Goal: Task Accomplishment & Management: Manage account settings

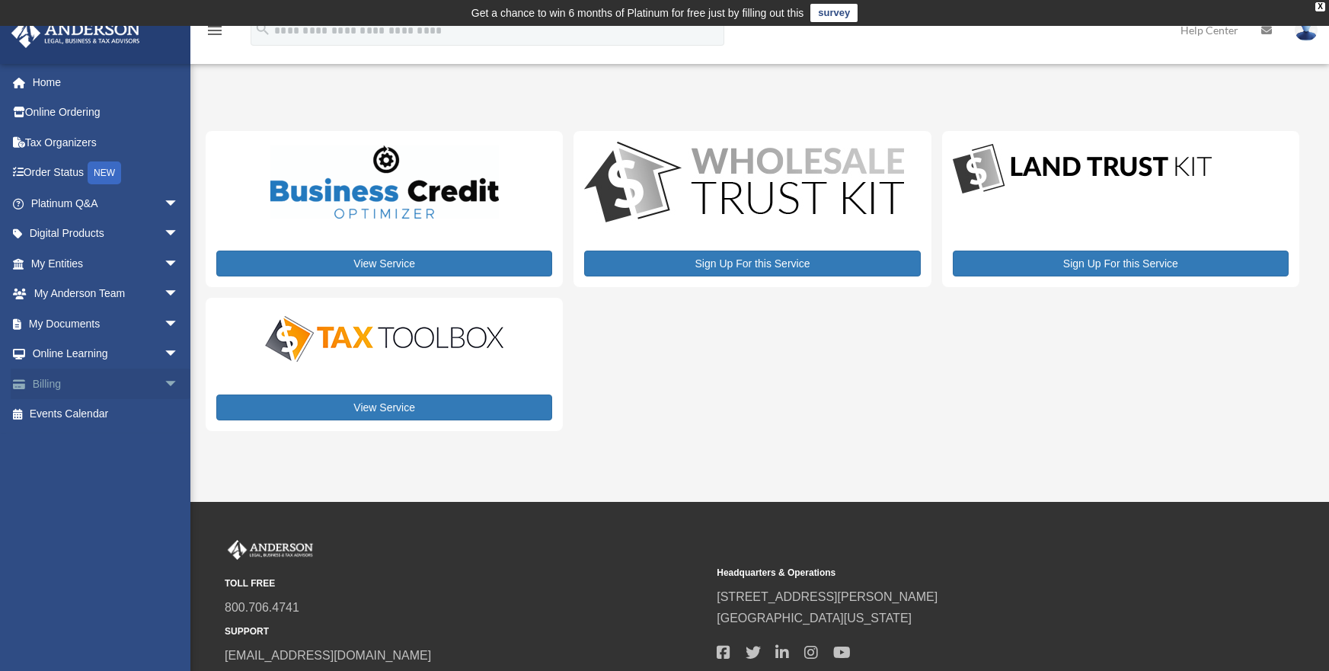
click at [164, 388] on span "arrow_drop_down" at bounding box center [179, 384] width 30 height 31
click at [111, 419] on link "$ Open Invoices" at bounding box center [111, 414] width 181 height 31
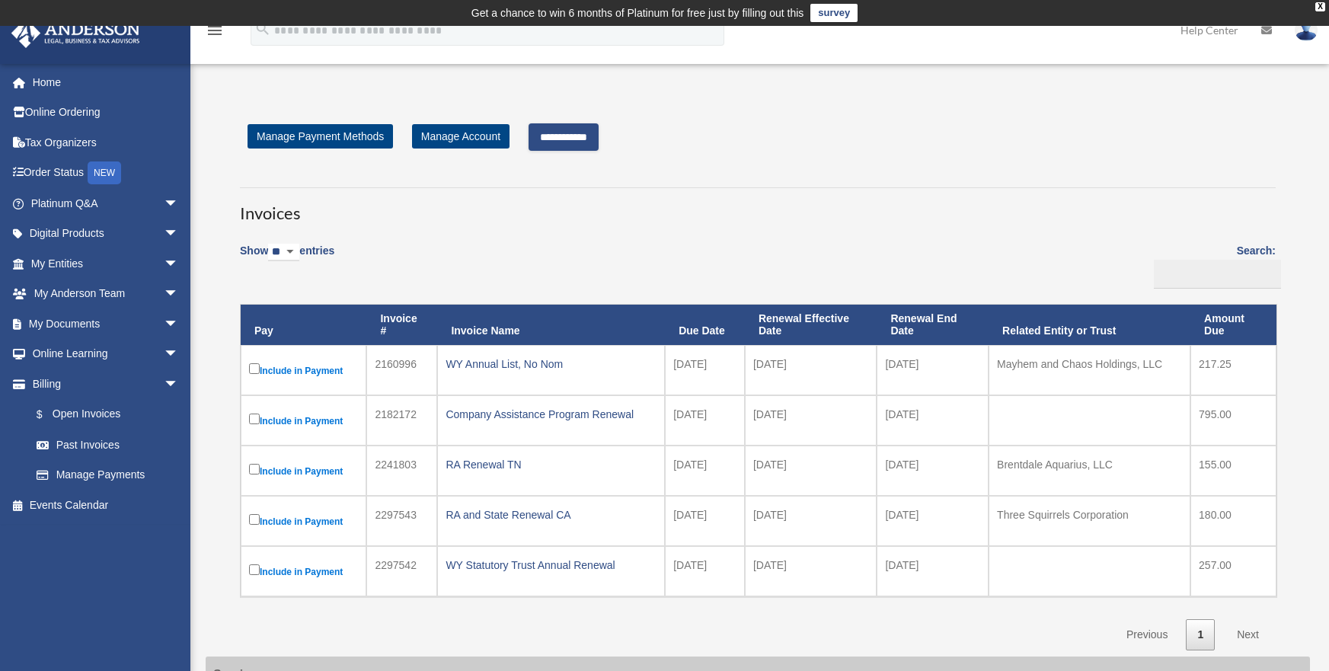
click at [580, 139] on input "**********" at bounding box center [564, 136] width 70 height 27
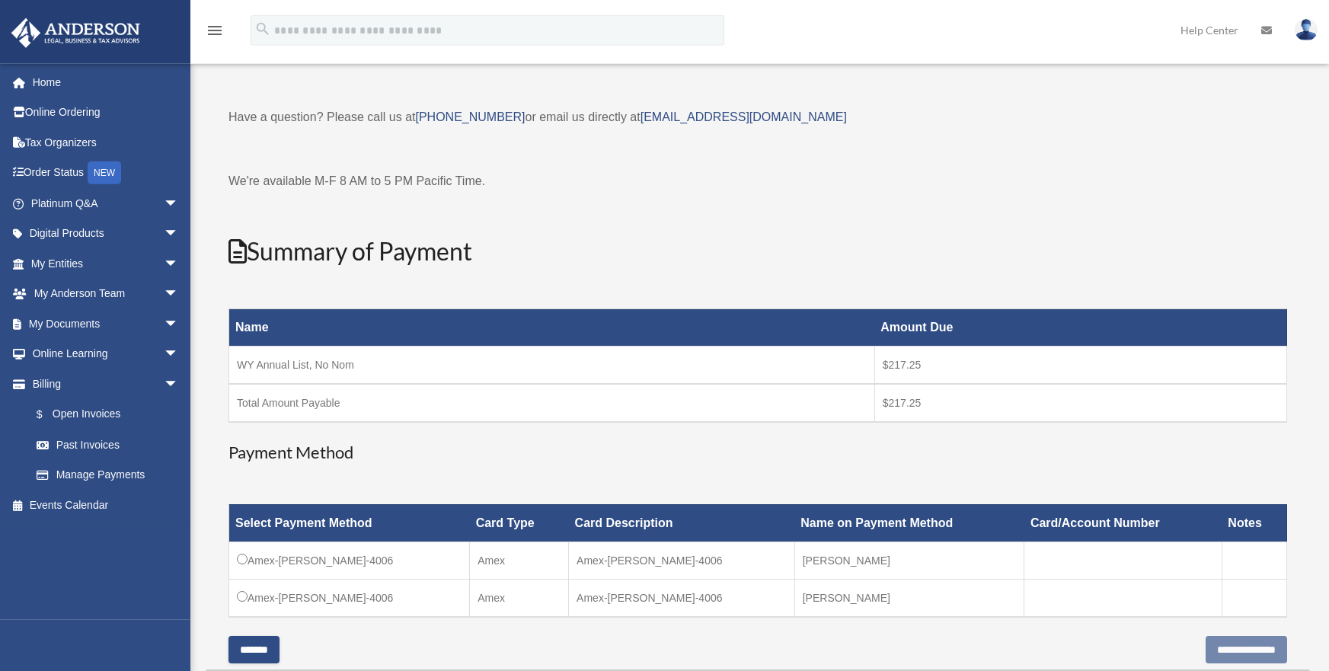
scroll to position [171, 0]
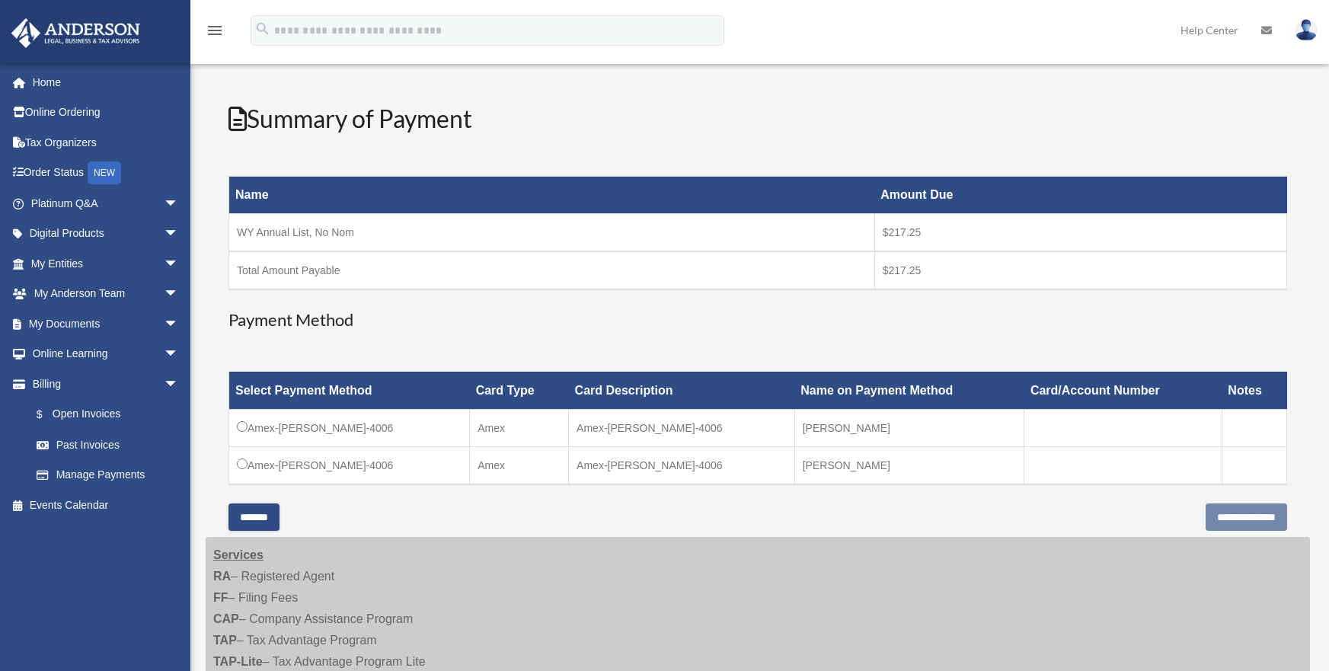
click at [308, 436] on td "Amex-Frances-Wong-4006" at bounding box center [349, 427] width 241 height 37
click at [1219, 517] on input "**********" at bounding box center [1246, 516] width 81 height 27
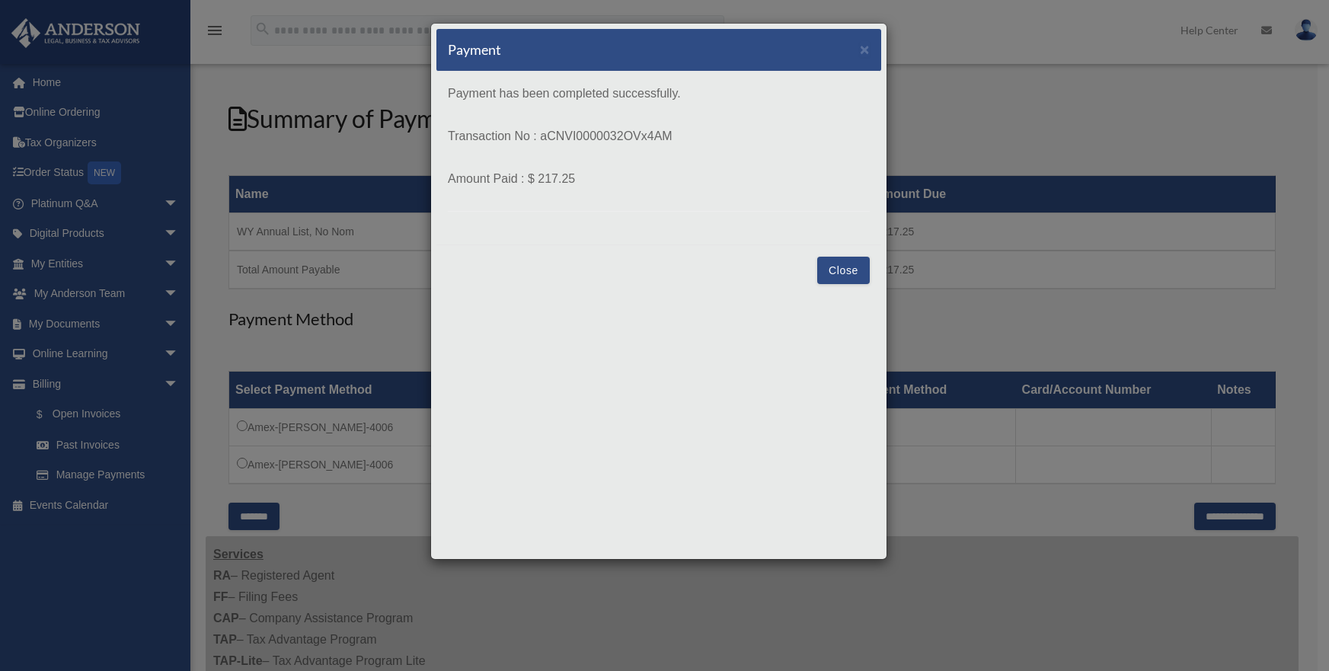
click at [836, 266] on button "Close" at bounding box center [843, 270] width 53 height 27
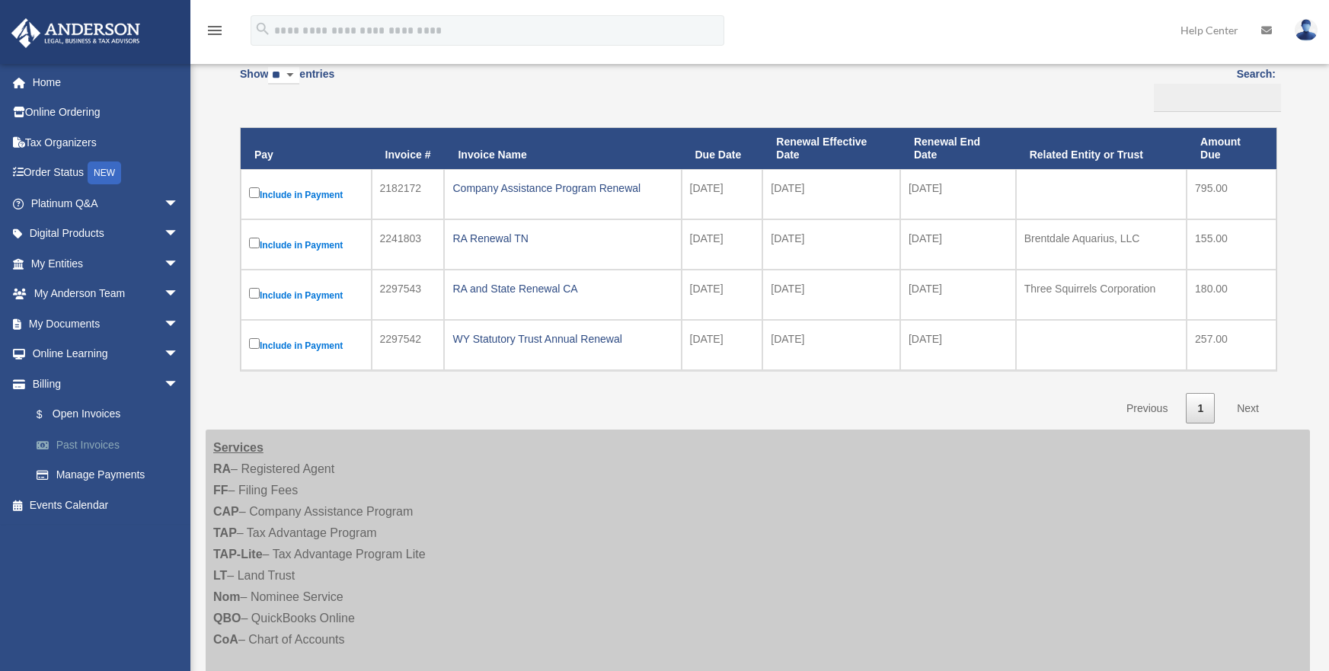
scroll to position [196, 0]
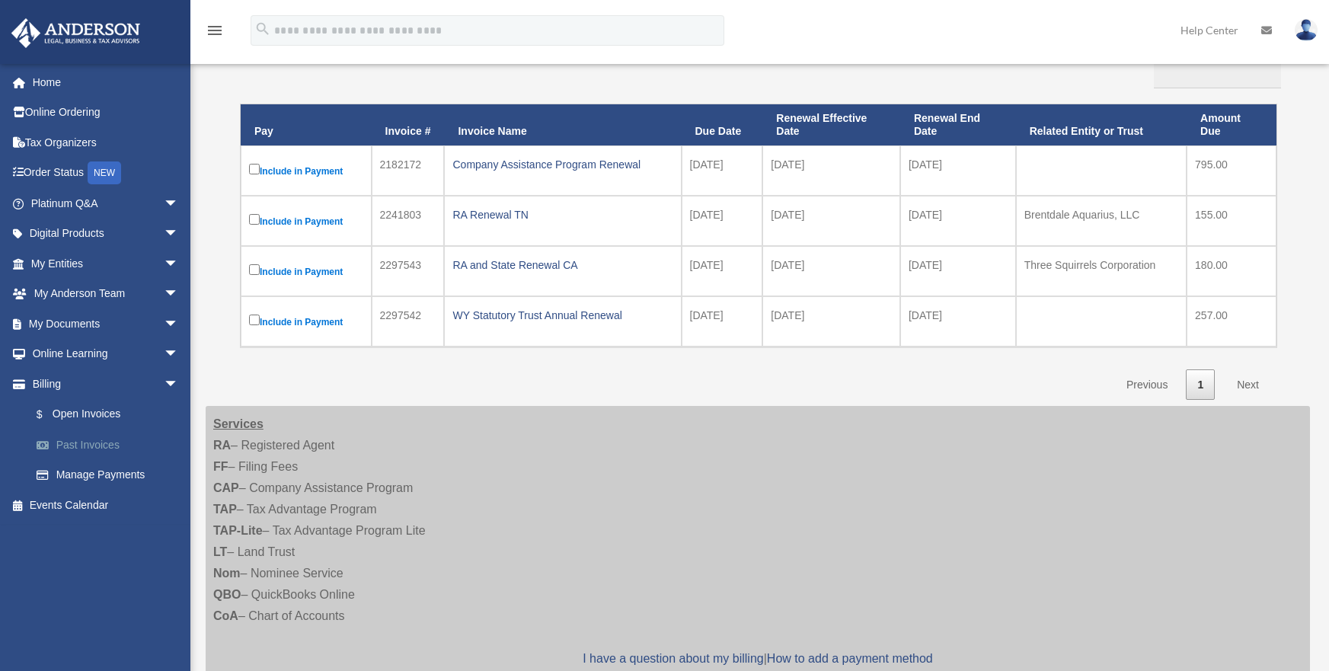
click at [86, 445] on link "Past Invoices" at bounding box center [111, 445] width 181 height 30
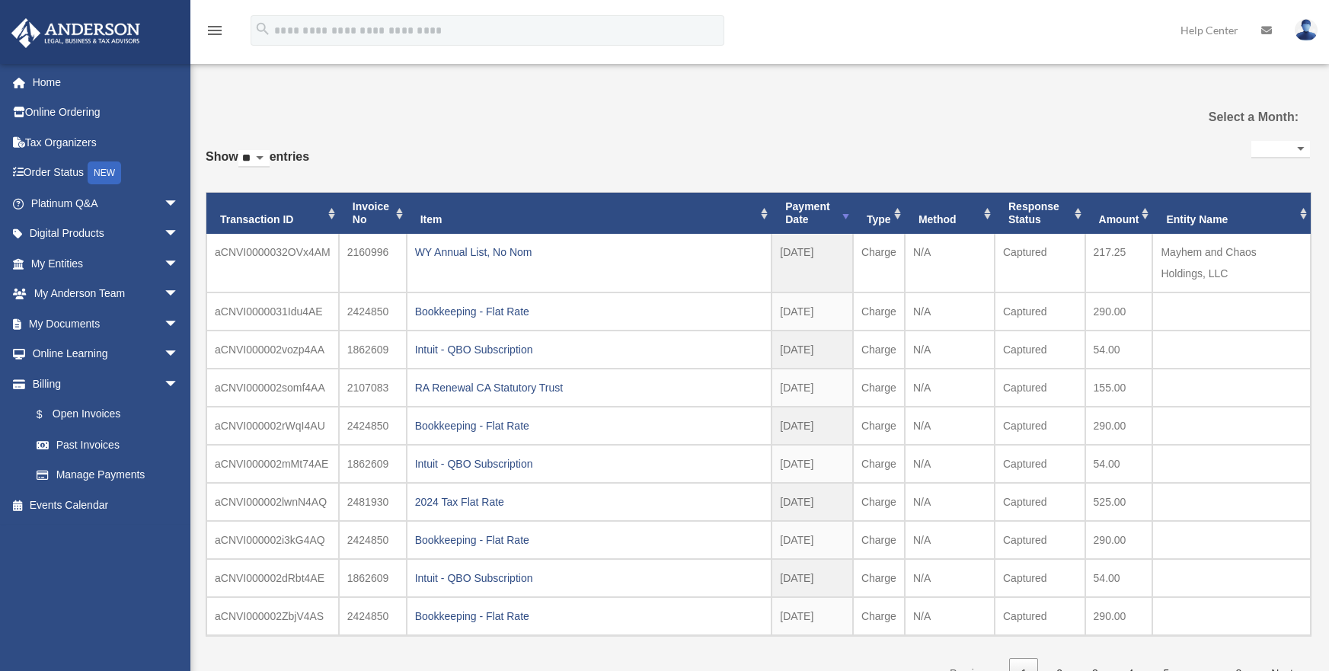
select select
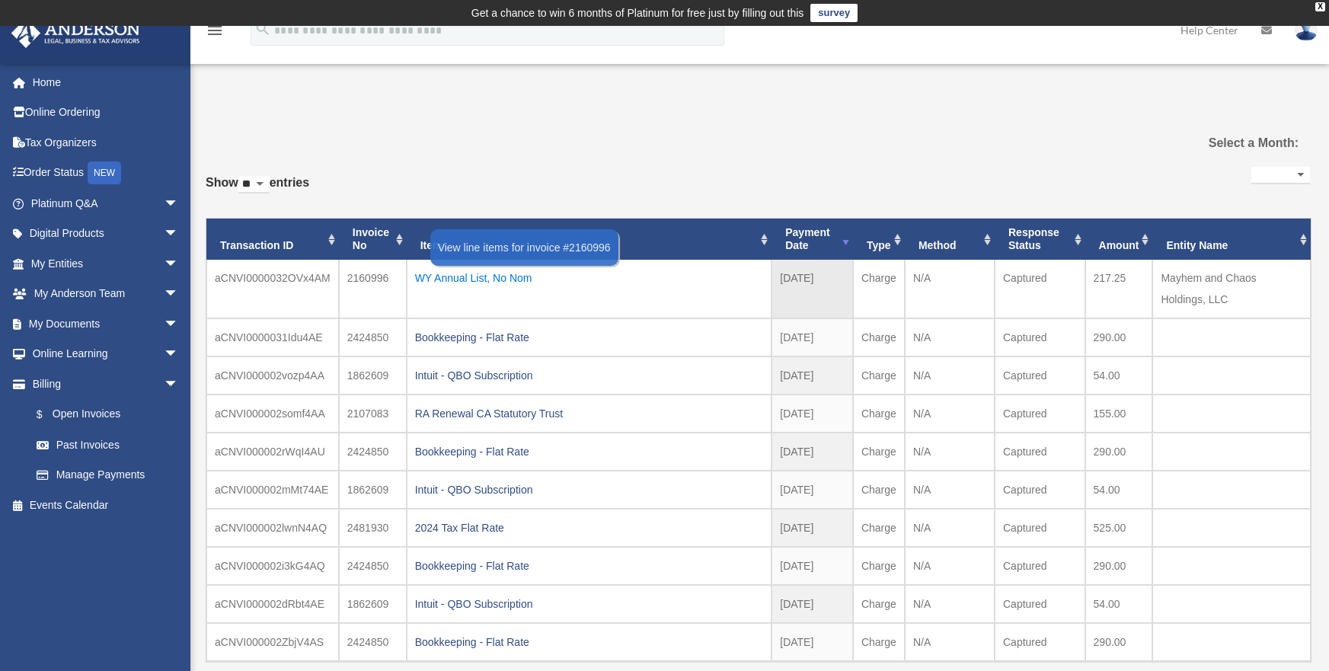
click at [509, 277] on div "WY Annual List, No Nom" at bounding box center [589, 277] width 349 height 21
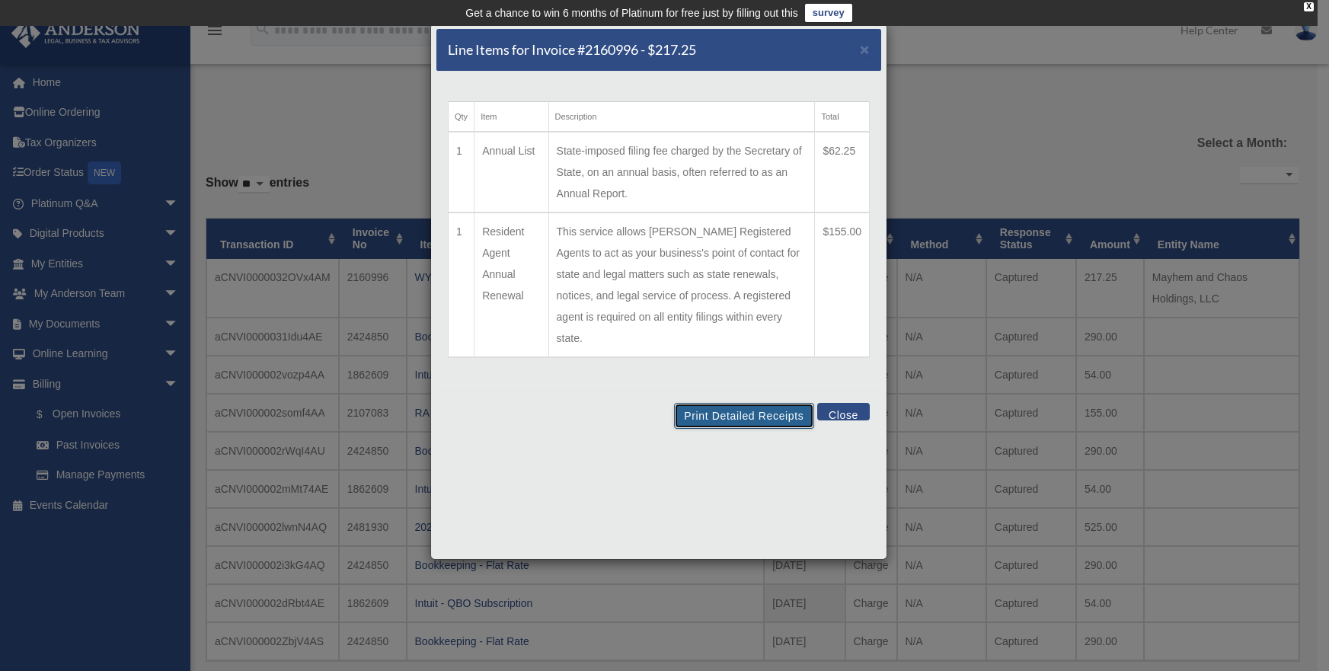
click at [737, 403] on button "Print Detailed Receipts" at bounding box center [743, 416] width 139 height 26
click at [849, 403] on button "Close" at bounding box center [843, 412] width 53 height 18
